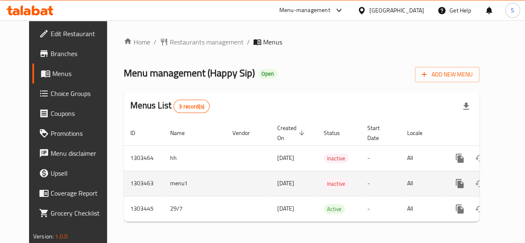
scroll to position [7, 0]
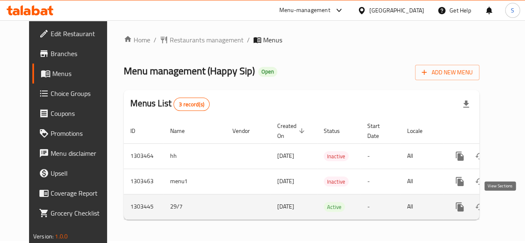
click at [515, 202] on icon "enhanced table" at bounding box center [520, 207] width 10 height 10
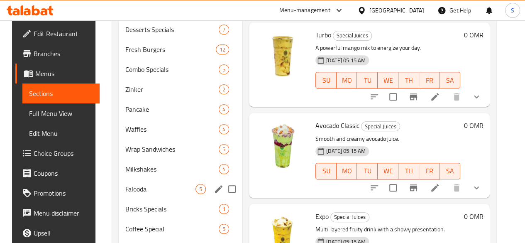
scroll to position [304, 0]
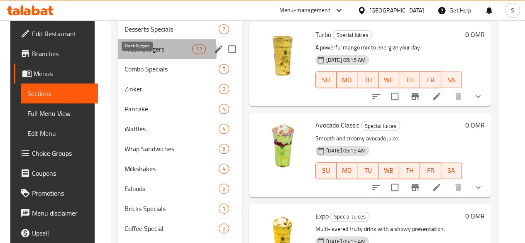
click at [130, 54] on span "Fresh Burgers" at bounding box center [159, 49] width 68 height 10
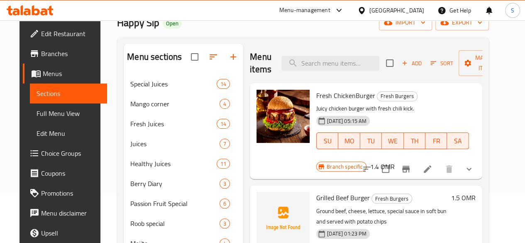
scroll to position [49, 0]
click at [438, 163] on li at bounding box center [427, 169] width 23 height 15
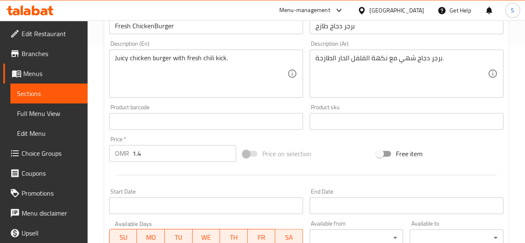
scroll to position [350, 0]
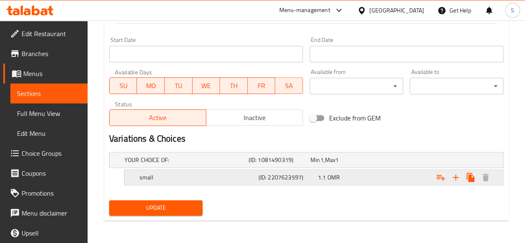
click at [223, 166] on div "small" at bounding box center [185, 160] width 124 height 12
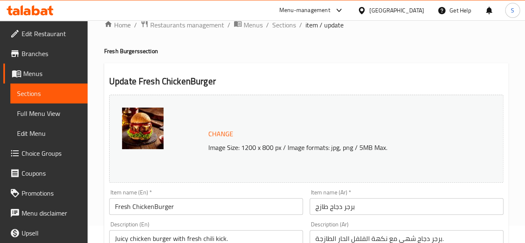
scroll to position [0, 0]
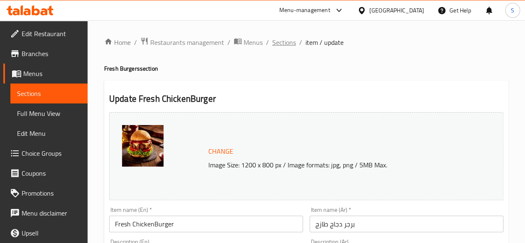
click at [292, 45] on span "Sections" at bounding box center [284, 42] width 24 height 10
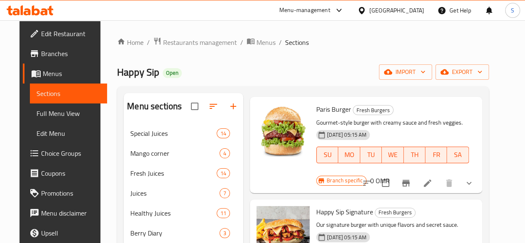
scroll to position [304, 0]
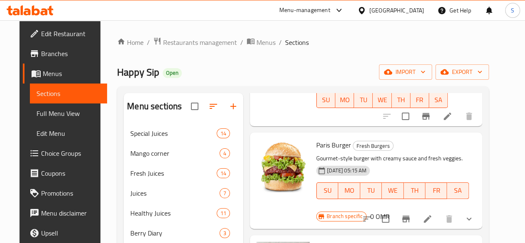
click at [389, 211] on h6 "0 OMR" at bounding box center [380, 217] width 20 height 12
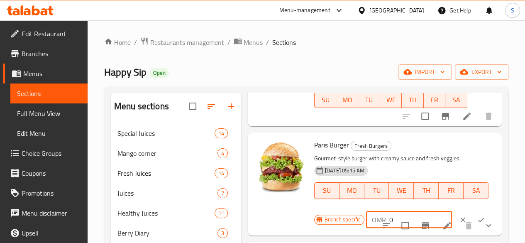
drag, startPoint x: 359, startPoint y: 209, endPoint x: 311, endPoint y: 216, distance: 48.7
click at [314, 216] on div "Branch specific OMR 0 ​" at bounding box center [404, 220] width 181 height 18
type input "1.6"
click at [477, 216] on icon "ok" at bounding box center [481, 220] width 8 height 8
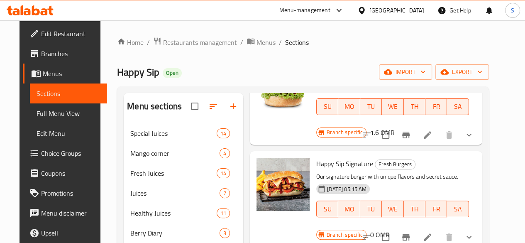
scroll to position [389, 0]
click at [389, 228] on h6 "0 OMR" at bounding box center [380, 234] width 20 height 12
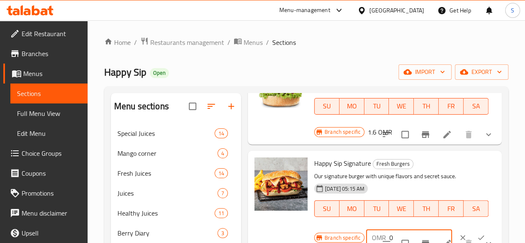
drag, startPoint x: 365, startPoint y: 226, endPoint x: 325, endPoint y: 227, distance: 39.9
click at [325, 228] on div "Branch specific OMR 0 ​" at bounding box center [404, 237] width 181 height 18
type input "1.9"
click at [477, 233] on icon "ok" at bounding box center [481, 237] width 8 height 8
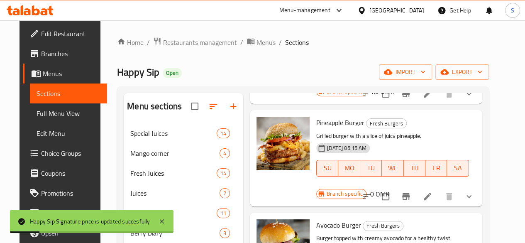
scroll to position [512, 0]
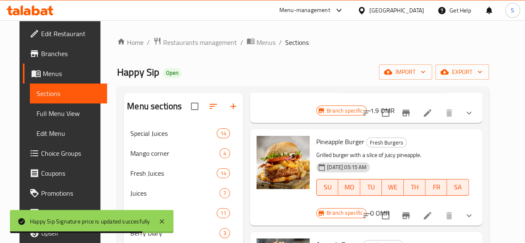
click at [439, 208] on li at bounding box center [427, 215] width 23 height 15
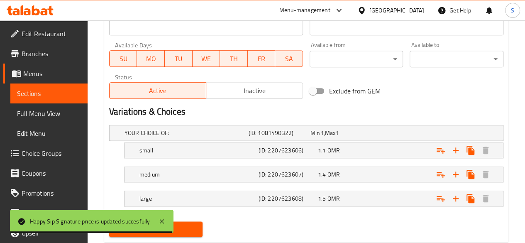
scroll to position [380, 0]
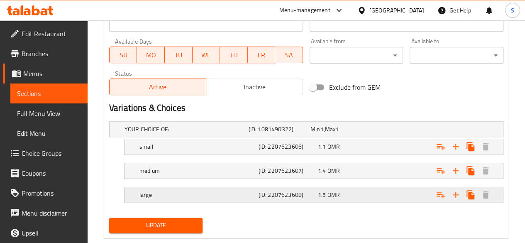
click at [227, 138] on div "large (ID: 2207623608) 1.5 OMR" at bounding box center [309, 129] width 372 height 18
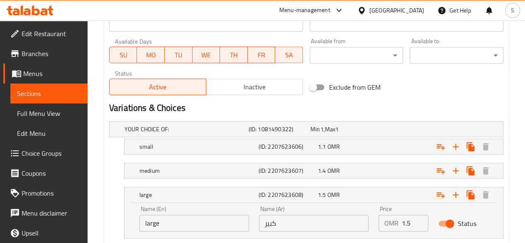
click at [445, 224] on input "Status" at bounding box center [449, 224] width 47 height 16
checkbox input "false"
click at [380, 131] on div "Expand" at bounding box center [433, 128] width 124 height 3
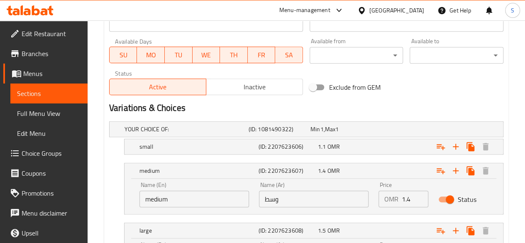
click at [451, 196] on input "Status" at bounding box center [449, 199] width 47 height 16
checkbox input "false"
click at [414, 131] on div "Expand" at bounding box center [433, 128] width 124 height 3
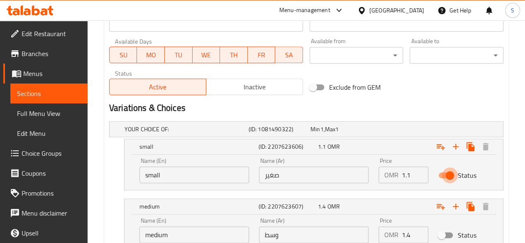
click at [451, 175] on input "Status" at bounding box center [449, 175] width 47 height 16
checkbox input "false"
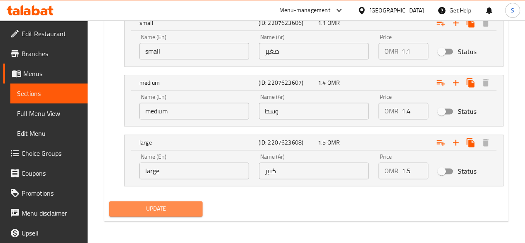
click at [151, 205] on span "Update" at bounding box center [156, 208] width 81 height 10
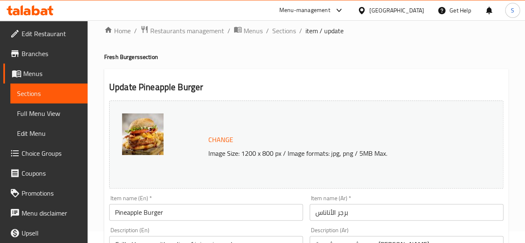
scroll to position [4, 0]
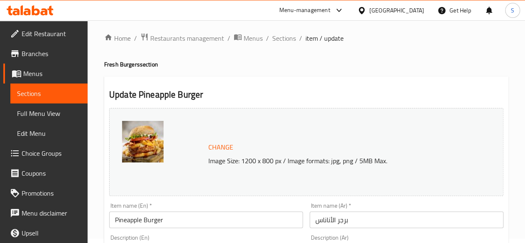
drag, startPoint x: 284, startPoint y: 33, endPoint x: 286, endPoint y: 4, distance: 29.1
click at [284, 33] on span "Sections" at bounding box center [284, 38] width 24 height 10
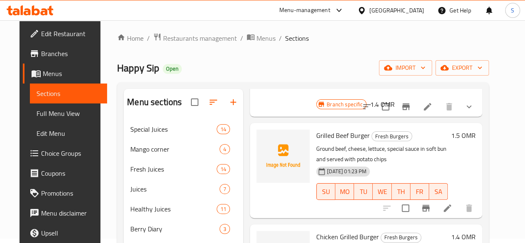
scroll to position [107, 0]
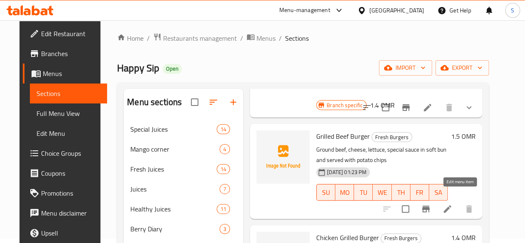
click at [451, 205] on icon at bounding box center [447, 208] width 7 height 7
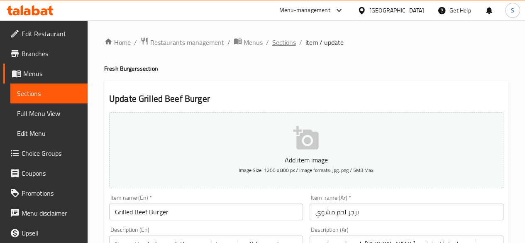
click at [282, 46] on span "Sections" at bounding box center [284, 42] width 24 height 10
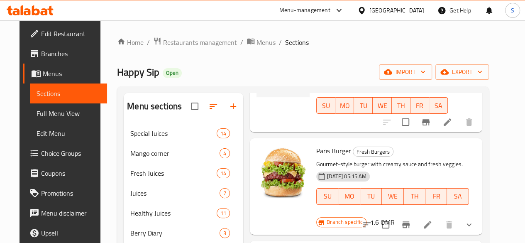
scroll to position [299, 0]
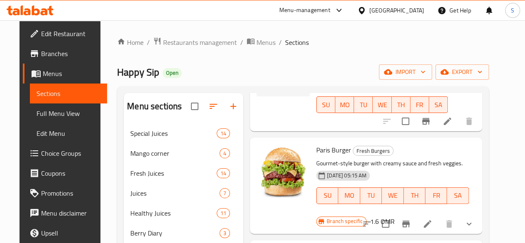
click at [439, 216] on li at bounding box center [427, 223] width 23 height 15
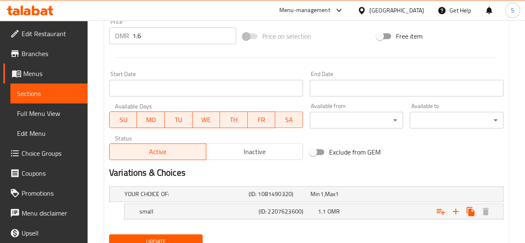
scroll to position [350, 0]
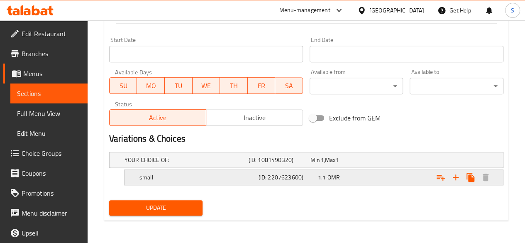
click at [245, 164] on h5 "small" at bounding box center [185, 160] width 121 height 8
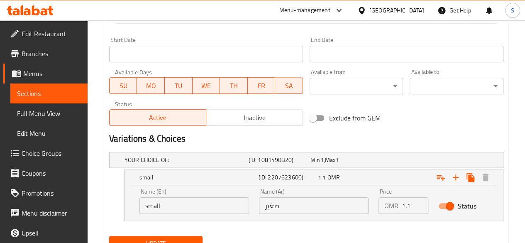
click at [439, 203] on input "Status" at bounding box center [449, 206] width 47 height 16
checkbox input "false"
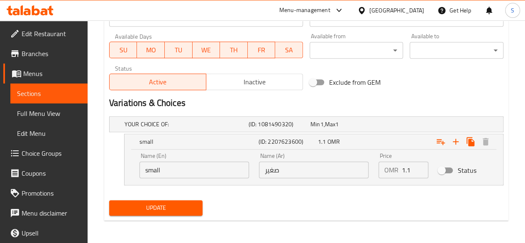
click at [153, 213] on button "Update" at bounding box center [156, 207] width 94 height 15
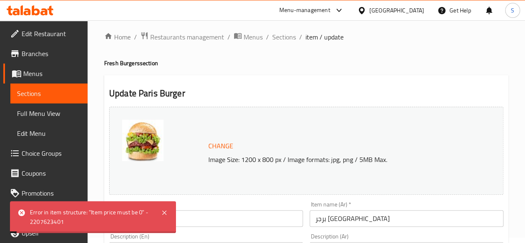
scroll to position [0, 0]
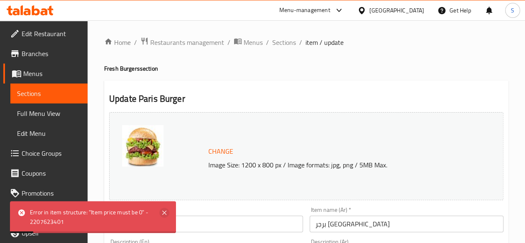
click at [164, 212] on icon at bounding box center [164, 213] width 4 height 4
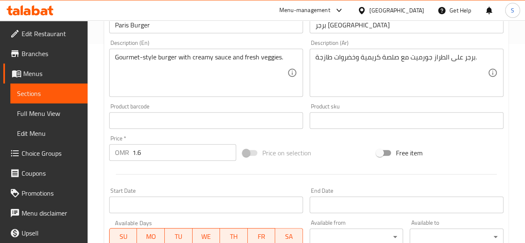
scroll to position [229, 0]
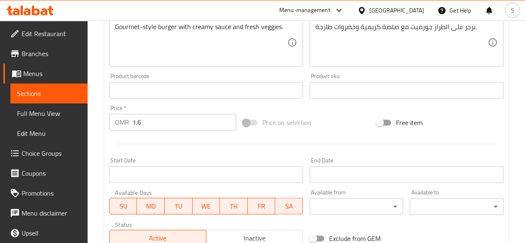
drag, startPoint x: 147, startPoint y: 119, endPoint x: 52, endPoint y: 113, distance: 94.9
click at [52, 113] on div "Edit Restaurant Branches Menus Sections Full Menu View Edit Menu Choice Groups …" at bounding box center [262, 95] width 525 height 609
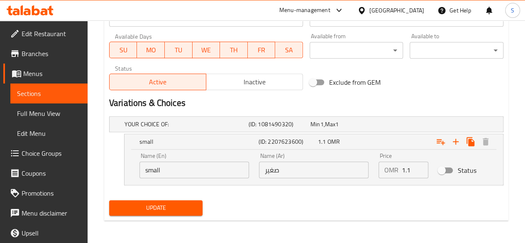
type input "0"
click at [141, 205] on span "Update" at bounding box center [156, 208] width 81 height 10
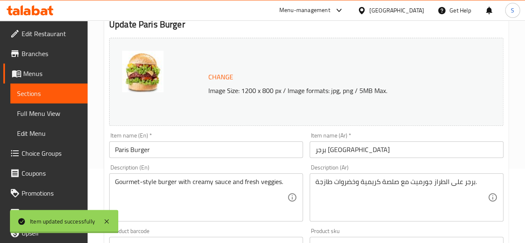
scroll to position [0, 0]
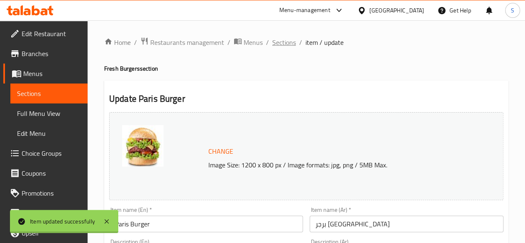
click at [289, 45] on span "Sections" at bounding box center [284, 42] width 24 height 10
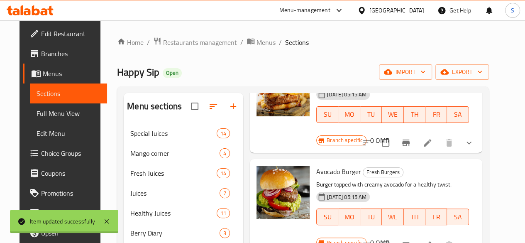
scroll to position [519, 0]
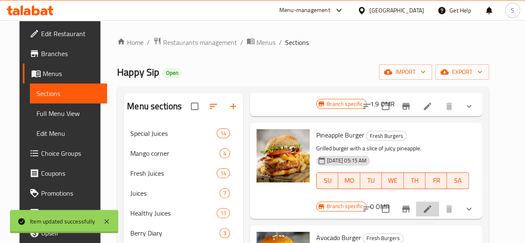
click at [435, 201] on li at bounding box center [427, 208] width 23 height 15
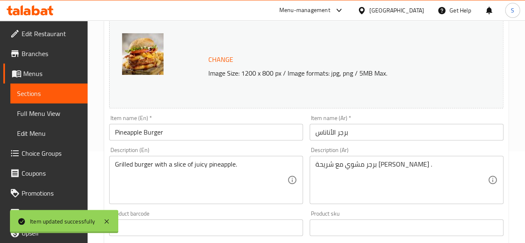
scroll to position [93, 0]
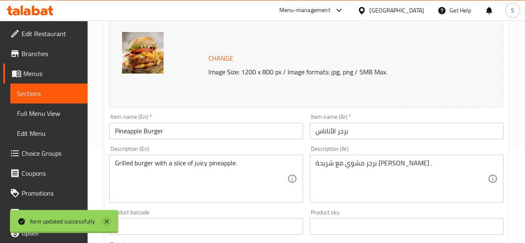
click at [104, 221] on icon at bounding box center [107, 221] width 10 height 10
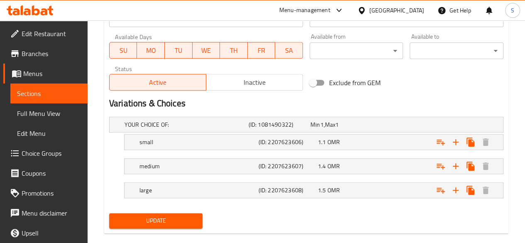
scroll to position [397, 0]
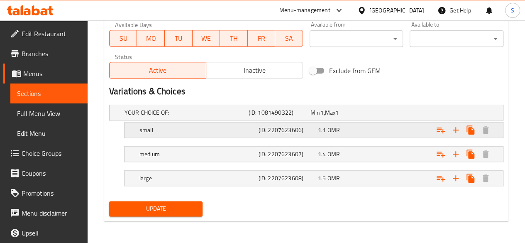
click at [385, 114] on div "Expand" at bounding box center [433, 112] width 124 height 3
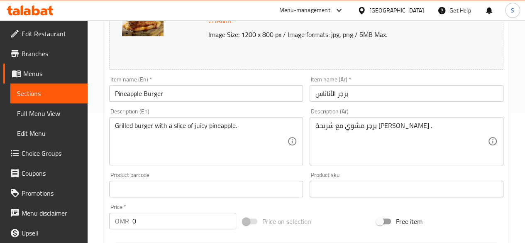
scroll to position [130, 0]
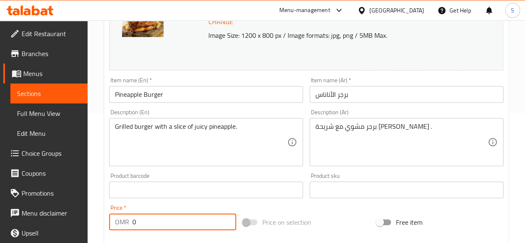
drag, startPoint x: 150, startPoint y: 224, endPoint x: 115, endPoint y: 223, distance: 34.9
click at [115, 223] on div "OMR 0 Price *" at bounding box center [172, 221] width 127 height 17
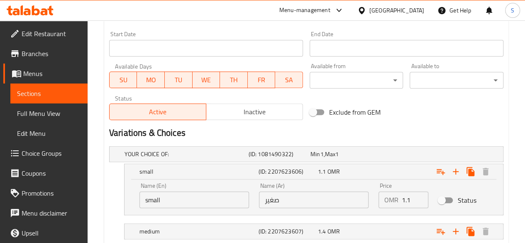
scroll to position [433, 0]
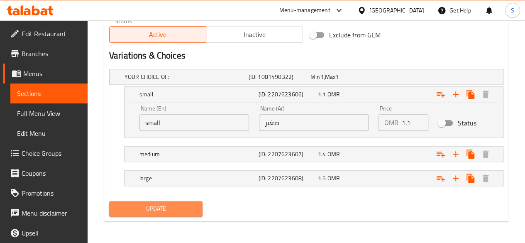
click at [170, 203] on span "Update" at bounding box center [156, 208] width 81 height 10
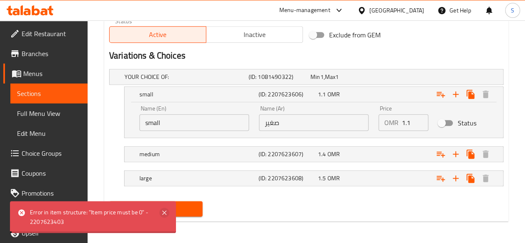
click at [163, 209] on icon at bounding box center [164, 213] width 10 height 10
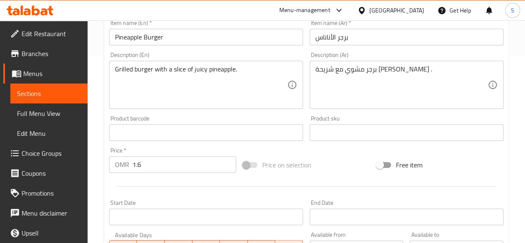
scroll to position [186, 0]
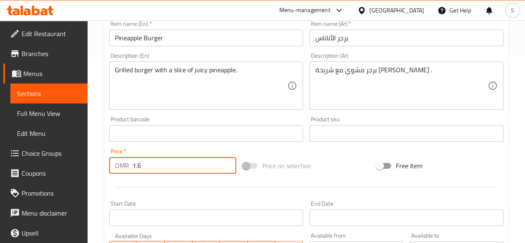
drag, startPoint x: 160, startPoint y: 167, endPoint x: 45, endPoint y: 174, distance: 114.8
click at [45, 174] on div "Edit Restaurant Branches Menus Sections Full Menu View Edit Menu Choice Groups …" at bounding box center [262, 162] width 525 height 657
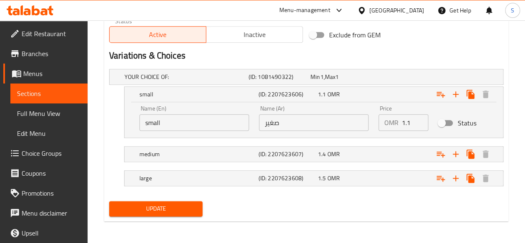
type input "0"
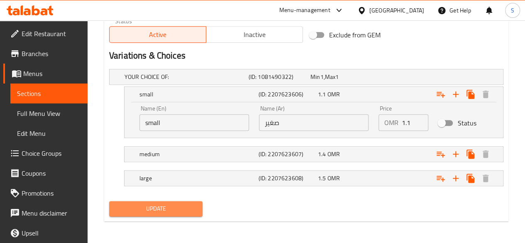
click at [160, 212] on span "Update" at bounding box center [156, 208] width 81 height 10
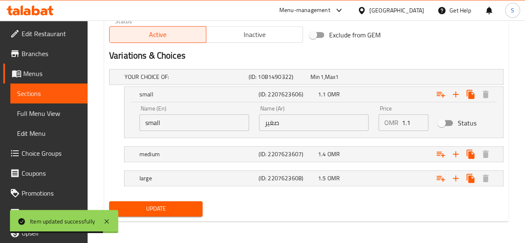
click at [357, 50] on h2 "Variations & Choices" at bounding box center [306, 55] width 394 height 12
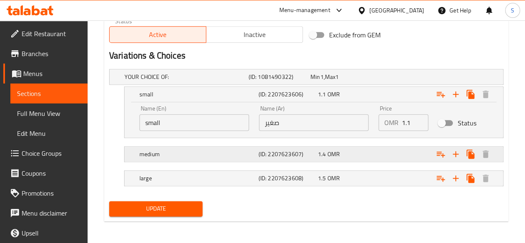
click at [198, 81] on h5 "medium" at bounding box center [185, 77] width 121 height 8
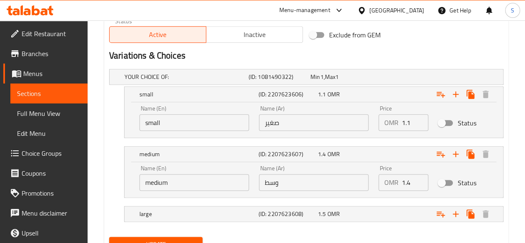
scroll to position [463, 0]
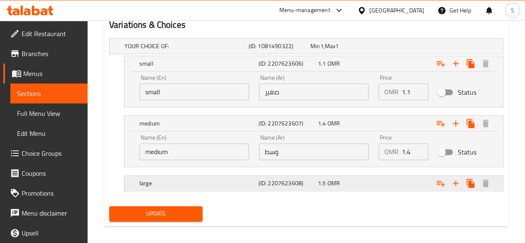
click at [201, 50] on h5 "large" at bounding box center [185, 46] width 121 height 8
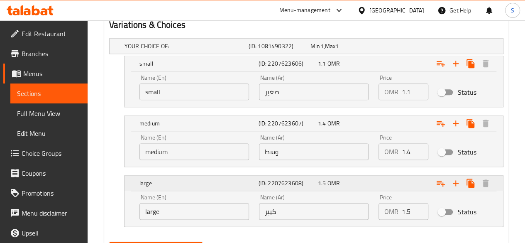
scroll to position [504, 0]
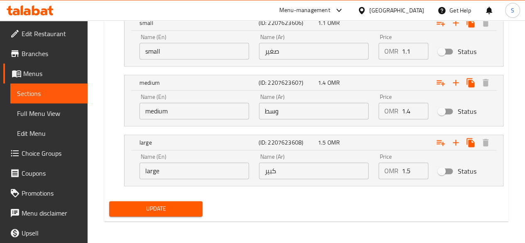
click at [152, 206] on span "Update" at bounding box center [156, 208] width 81 height 10
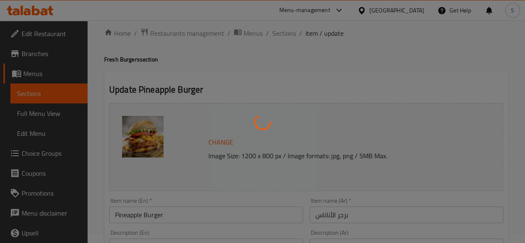
scroll to position [2, 0]
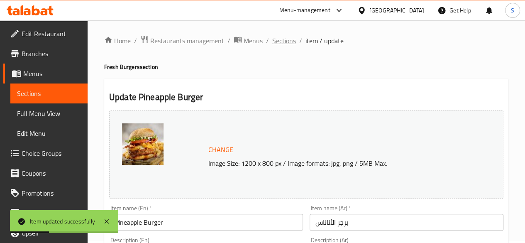
click at [282, 42] on span "Sections" at bounding box center [284, 41] width 24 height 10
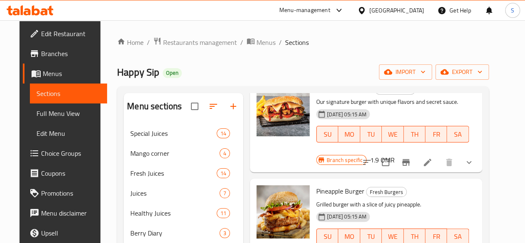
scroll to position [463, 0]
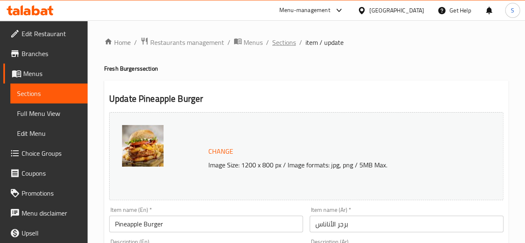
click at [283, 43] on span "Sections" at bounding box center [284, 42] width 24 height 10
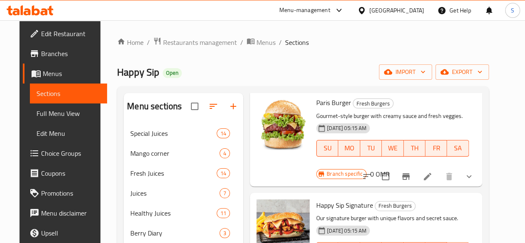
scroll to position [292, 0]
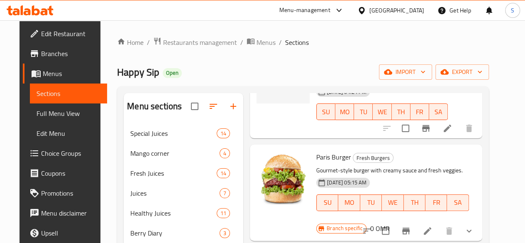
click at [389, 223] on h6 "0 OMR" at bounding box center [380, 229] width 20 height 12
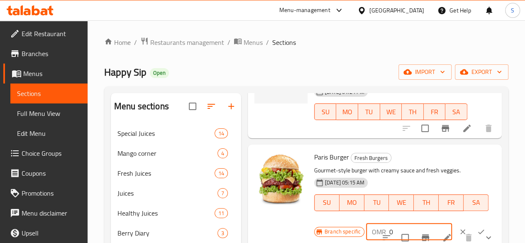
drag, startPoint x: 371, startPoint y: 221, endPoint x: 307, endPoint y: 221, distance: 63.9
click at [314, 223] on div "Branch specific OMR 0 ​" at bounding box center [404, 232] width 181 height 18
type input "1.6"
click at [472, 223] on button "ok" at bounding box center [481, 232] width 18 height 18
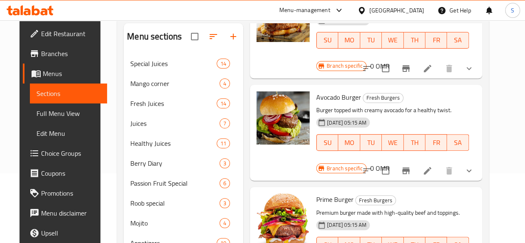
scroll to position [71, 0]
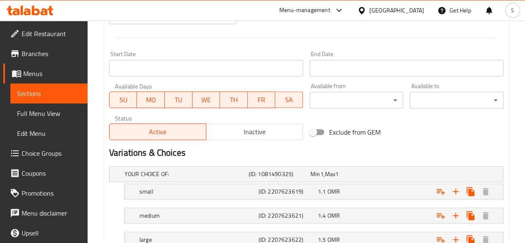
scroll to position [397, 0]
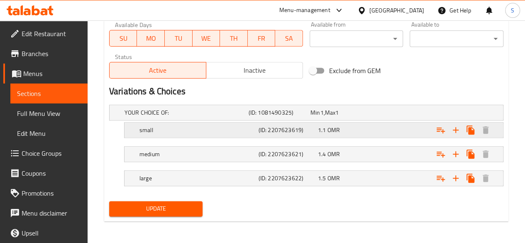
click at [362, 117] on div "1.1 OMR" at bounding box center [340, 112] width 59 height 8
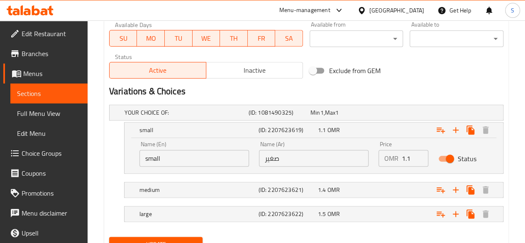
click at [452, 159] on input "Status" at bounding box center [449, 159] width 47 height 16
checkbox input "false"
click at [395, 114] on div "Expand" at bounding box center [433, 112] width 124 height 3
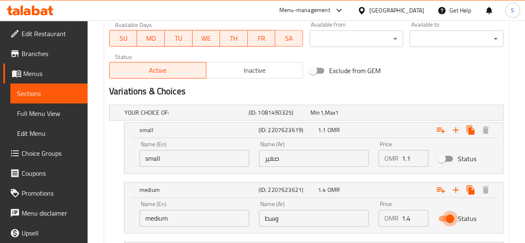
click at [448, 220] on input "Status" at bounding box center [449, 219] width 47 height 16
checkbox input "false"
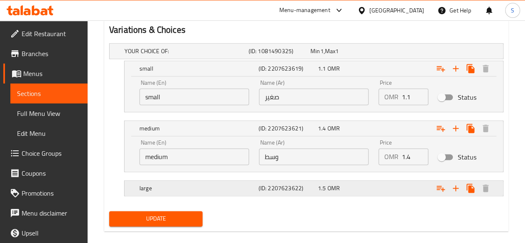
scroll to position [458, 0]
click at [398, 175] on nav at bounding box center [306, 177] width 394 height 7
click at [399, 53] on div "Expand" at bounding box center [433, 50] width 124 height 3
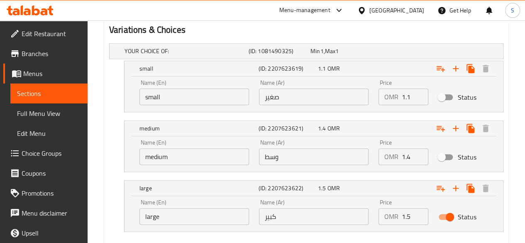
click at [448, 215] on input "Status" at bounding box center [449, 217] width 47 height 16
checkbox input "false"
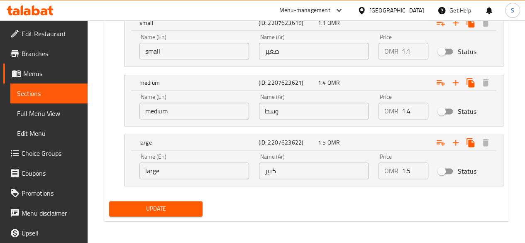
click at [183, 206] on span "Update" at bounding box center [156, 208] width 81 height 10
click at [150, 206] on span "Update" at bounding box center [156, 208] width 81 height 10
click at [159, 211] on span "Update" at bounding box center [156, 208] width 81 height 10
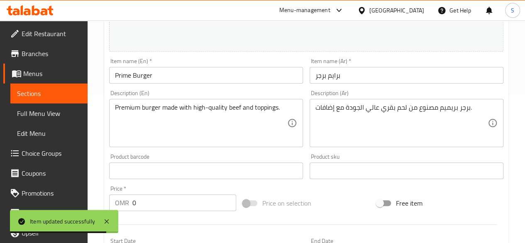
scroll to position [0, 0]
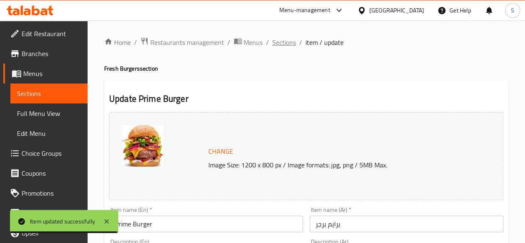
click at [276, 41] on span "Sections" at bounding box center [284, 42] width 24 height 10
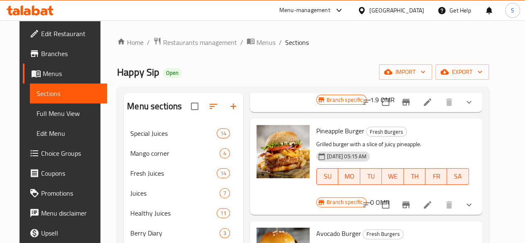
scroll to position [523, 0]
click at [389, 197] on h6 "0 OMR" at bounding box center [380, 203] width 20 height 12
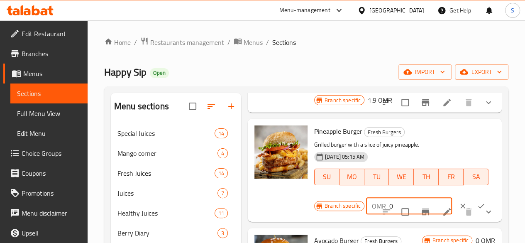
drag, startPoint x: 363, startPoint y: 189, endPoint x: 342, endPoint y: 191, distance: 21.3
click at [366, 198] on div "OMR 0 ​" at bounding box center [409, 206] width 86 height 17
type input "1.6"
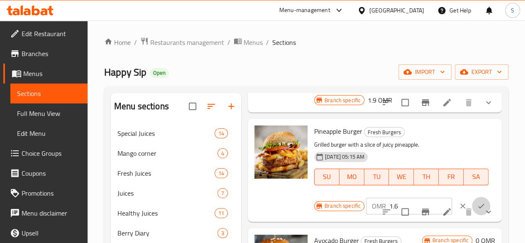
click at [477, 202] on icon "ok" at bounding box center [481, 206] width 8 height 8
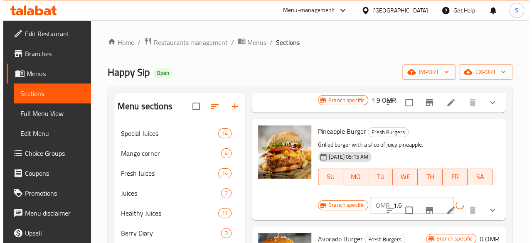
scroll to position [606, 0]
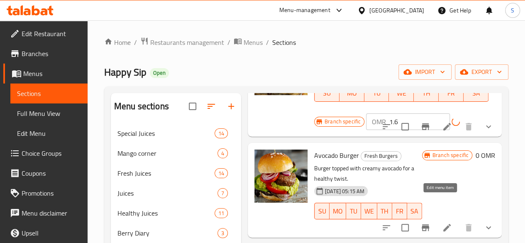
click at [442, 223] on icon at bounding box center [447, 228] width 10 height 10
